Goal: Find specific page/section: Find specific page/section

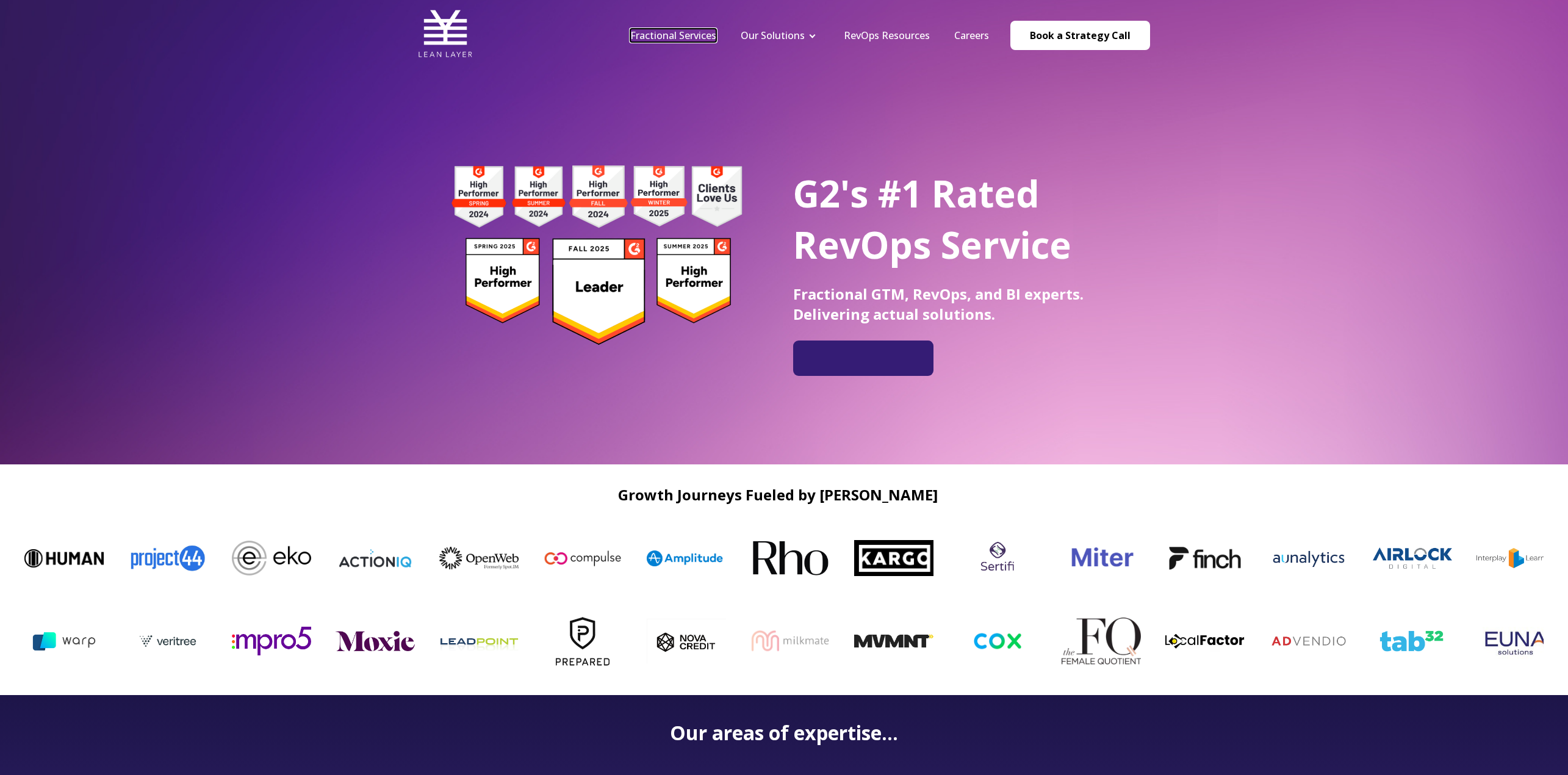
click at [673, 37] on link "Fractional Services" at bounding box center [673, 36] width 86 height 13
click at [970, 33] on link "Careers" at bounding box center [971, 36] width 35 height 13
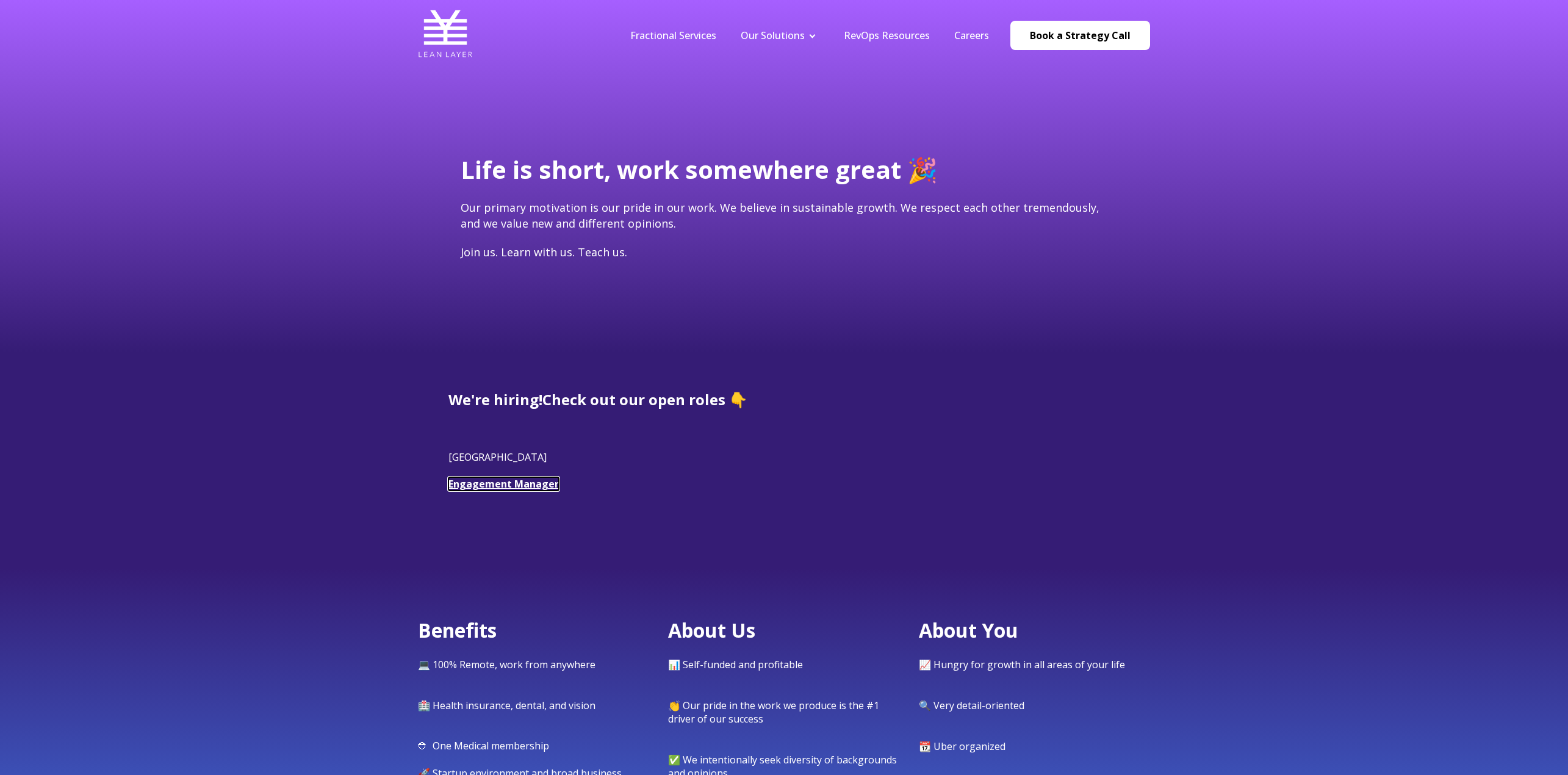
click at [528, 484] on link "Engagement Manager" at bounding box center [504, 484] width 110 height 13
